Goal: Information Seeking & Learning: Learn about a topic

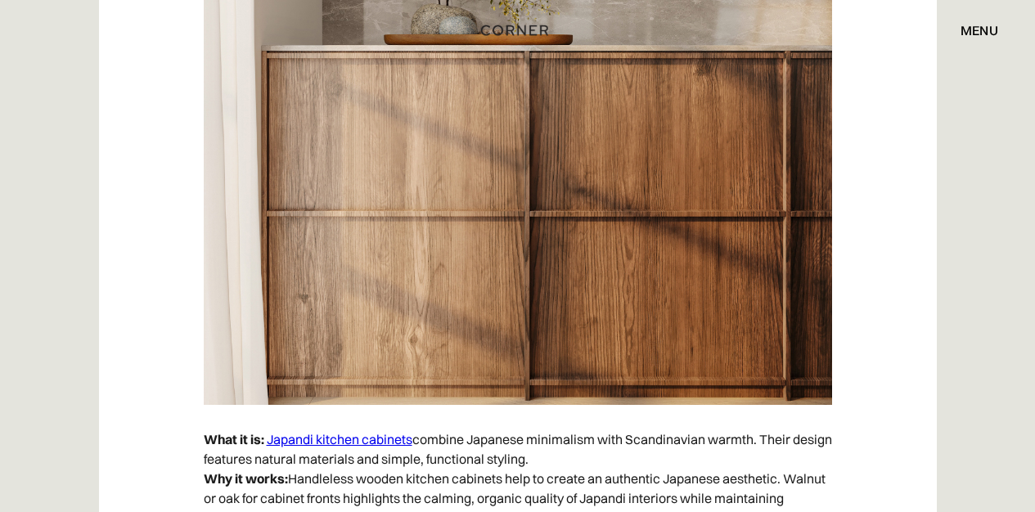
scroll to position [5772, 0]
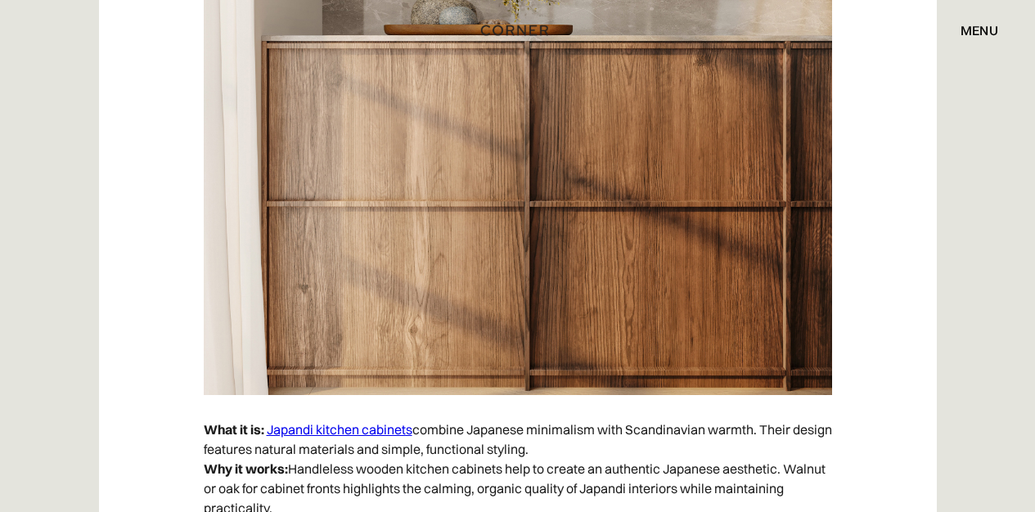
click at [355, 425] on link "Japandi kitchen cabinets" at bounding box center [340, 429] width 146 height 16
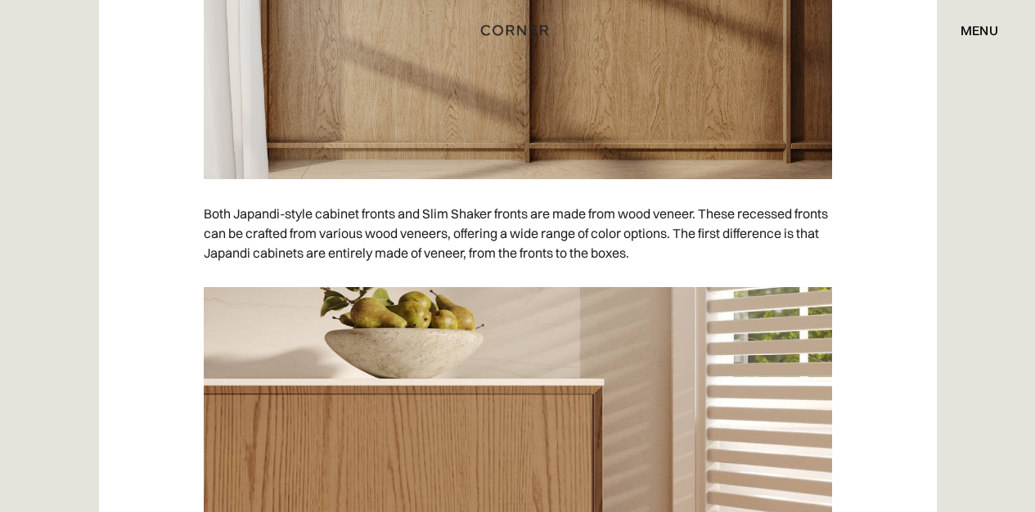
scroll to position [4896, 0]
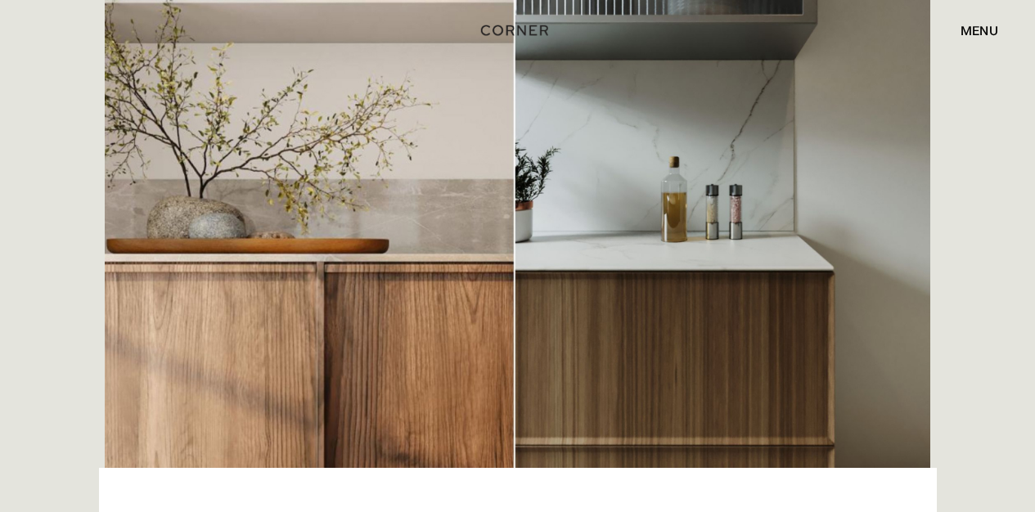
click at [493, 220] on img at bounding box center [517, 177] width 825 height 580
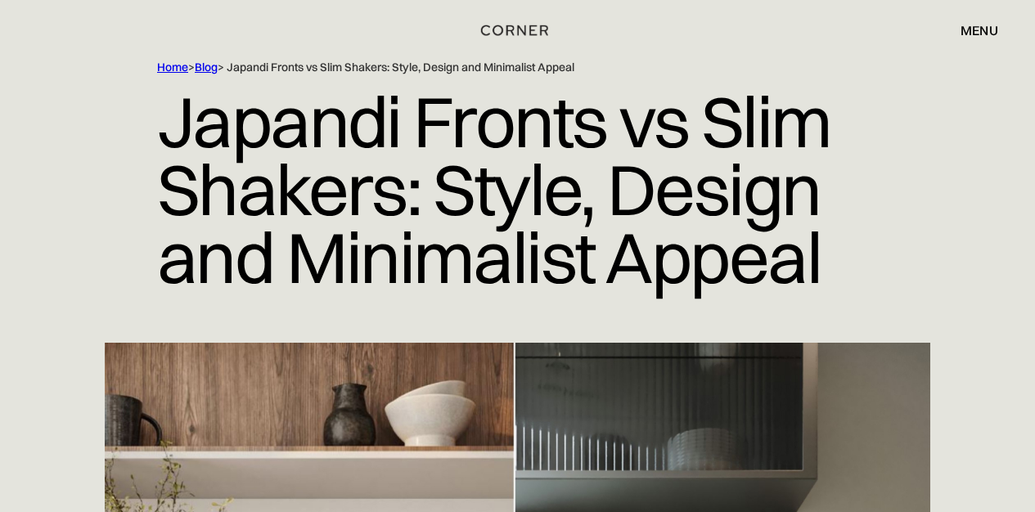
scroll to position [0, 0]
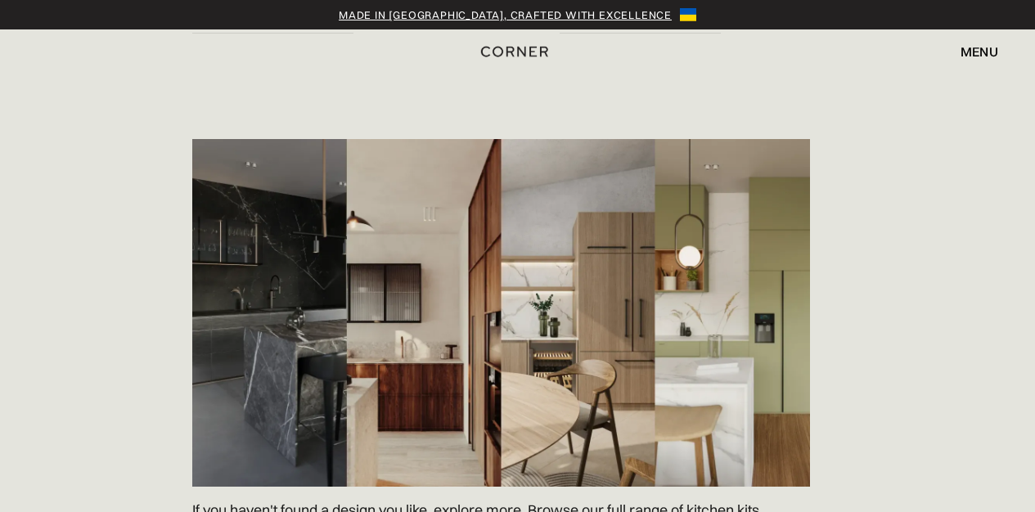
scroll to position [2353, 0]
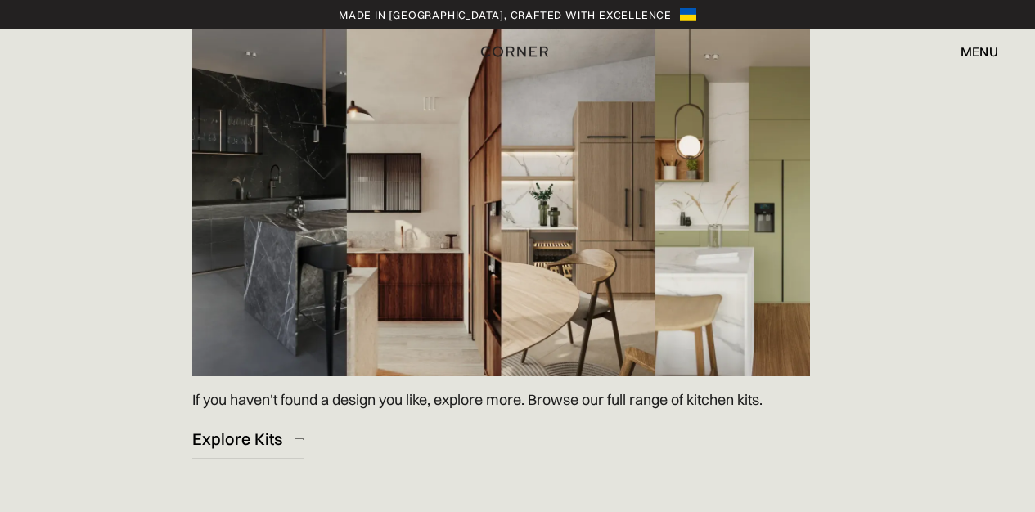
click at [697, 280] on img at bounding box center [501, 203] width 618 height 348
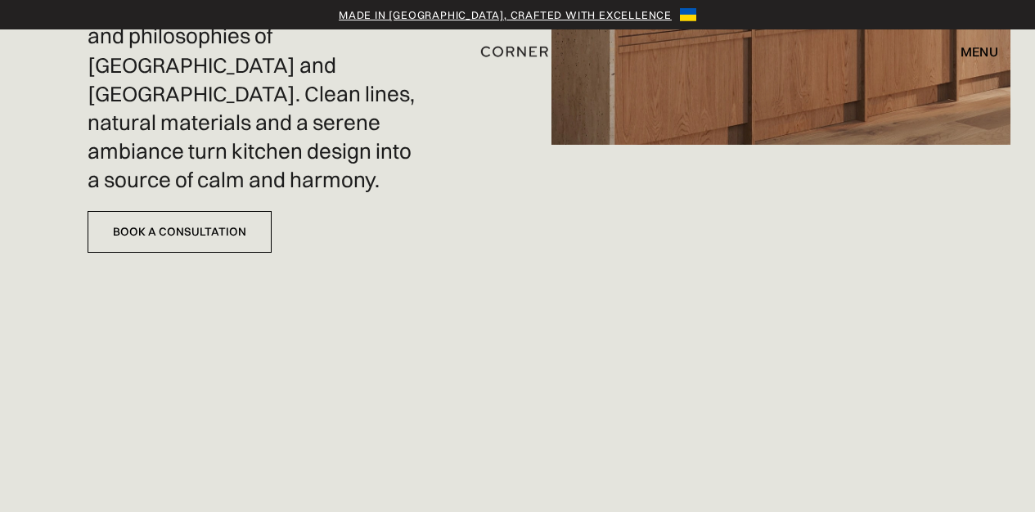
scroll to position [0, 0]
